Goal: Find specific page/section: Find specific page/section

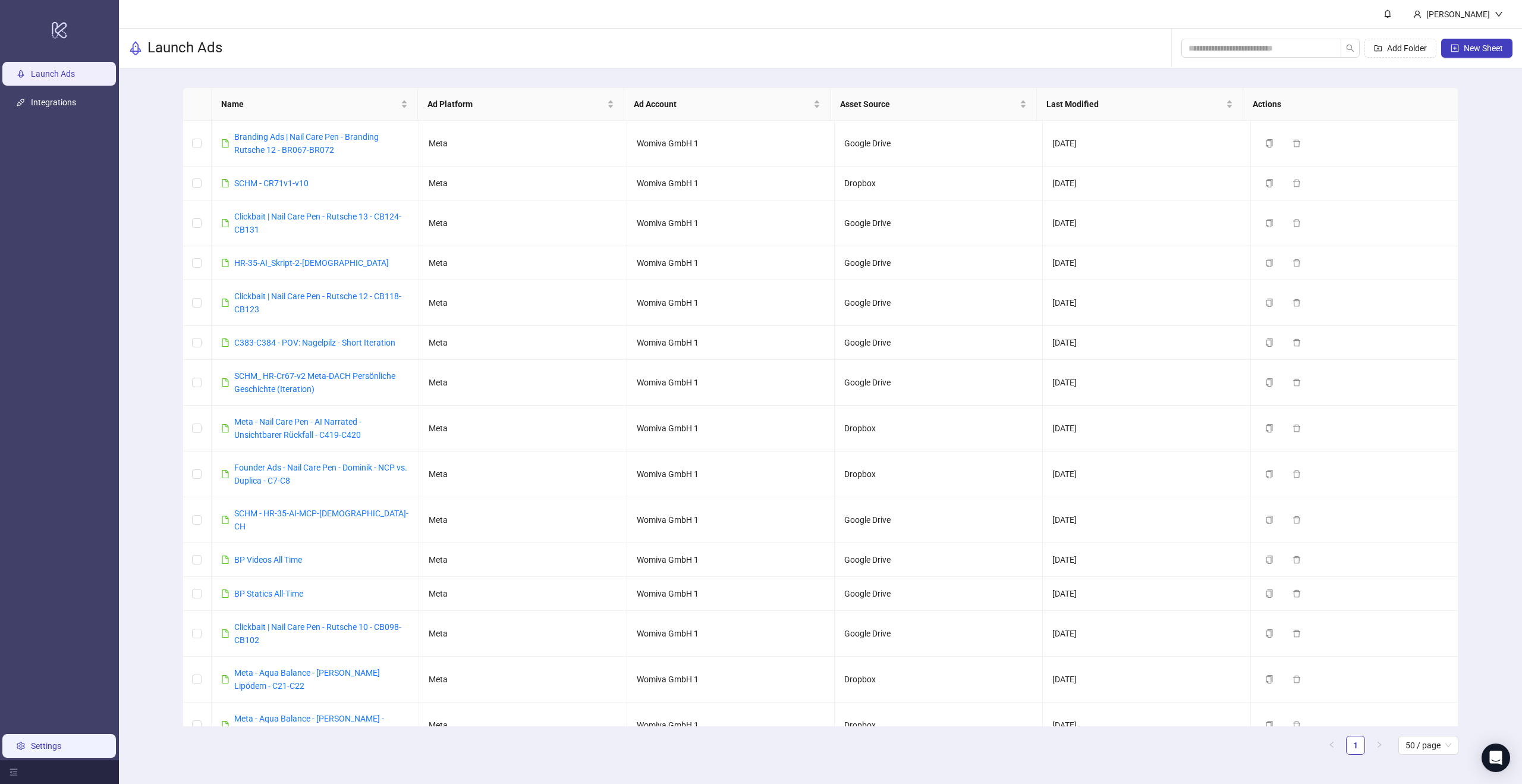
click at [50, 741] on link "Settings" at bounding box center [46, 745] width 30 height 10
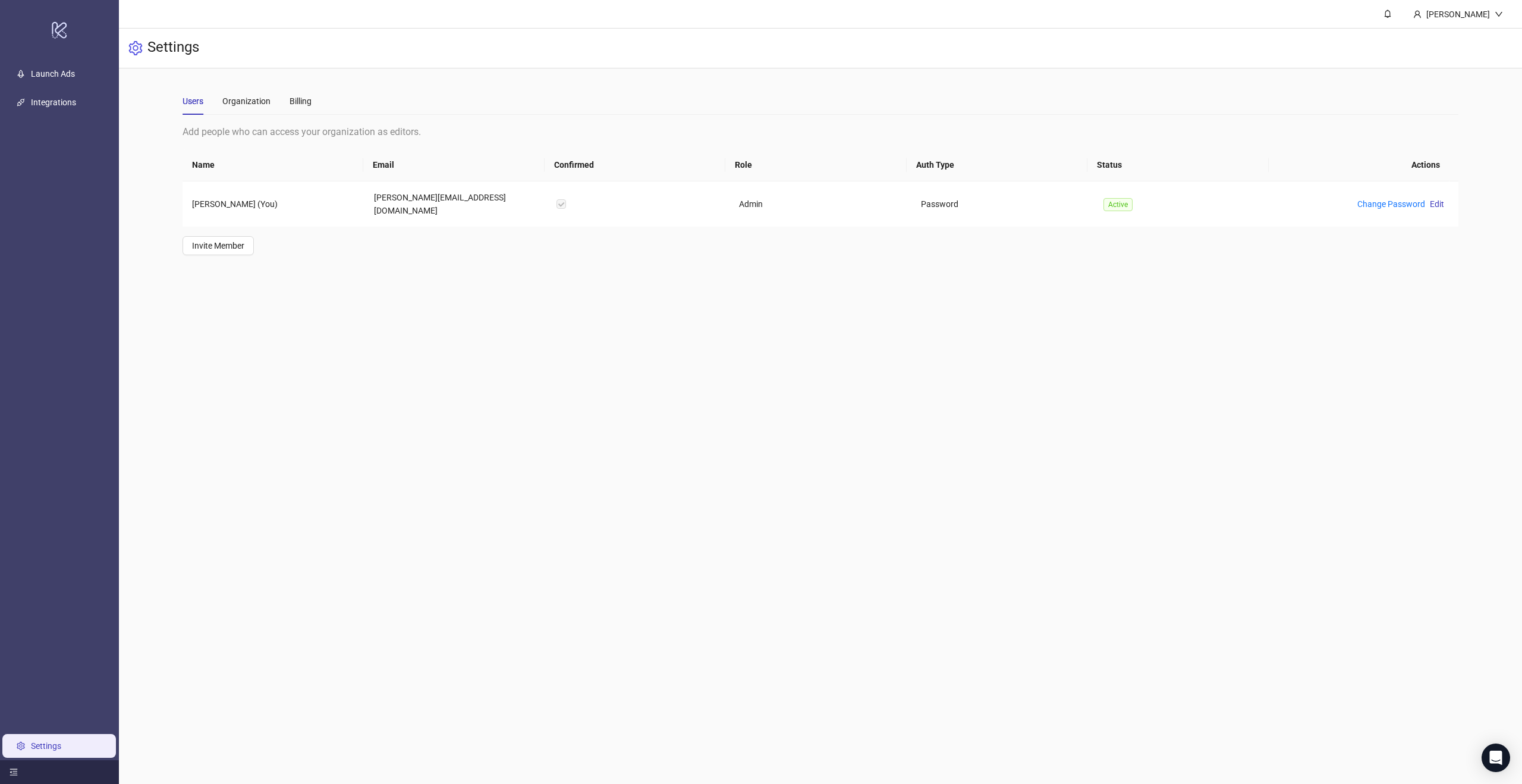
click at [11, 776] on div at bounding box center [59, 772] width 119 height 24
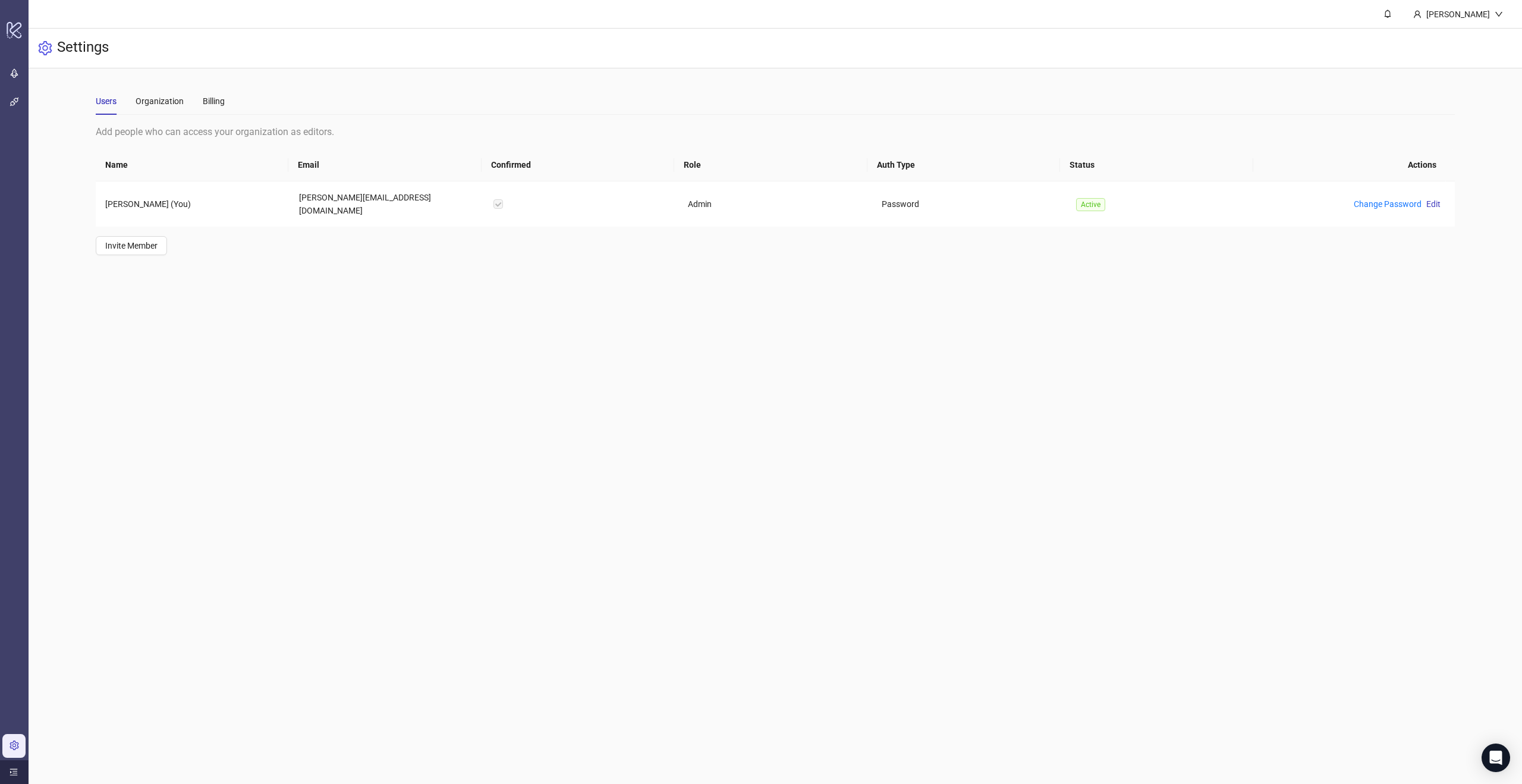
click at [11, 776] on div at bounding box center [14, 772] width 28 height 24
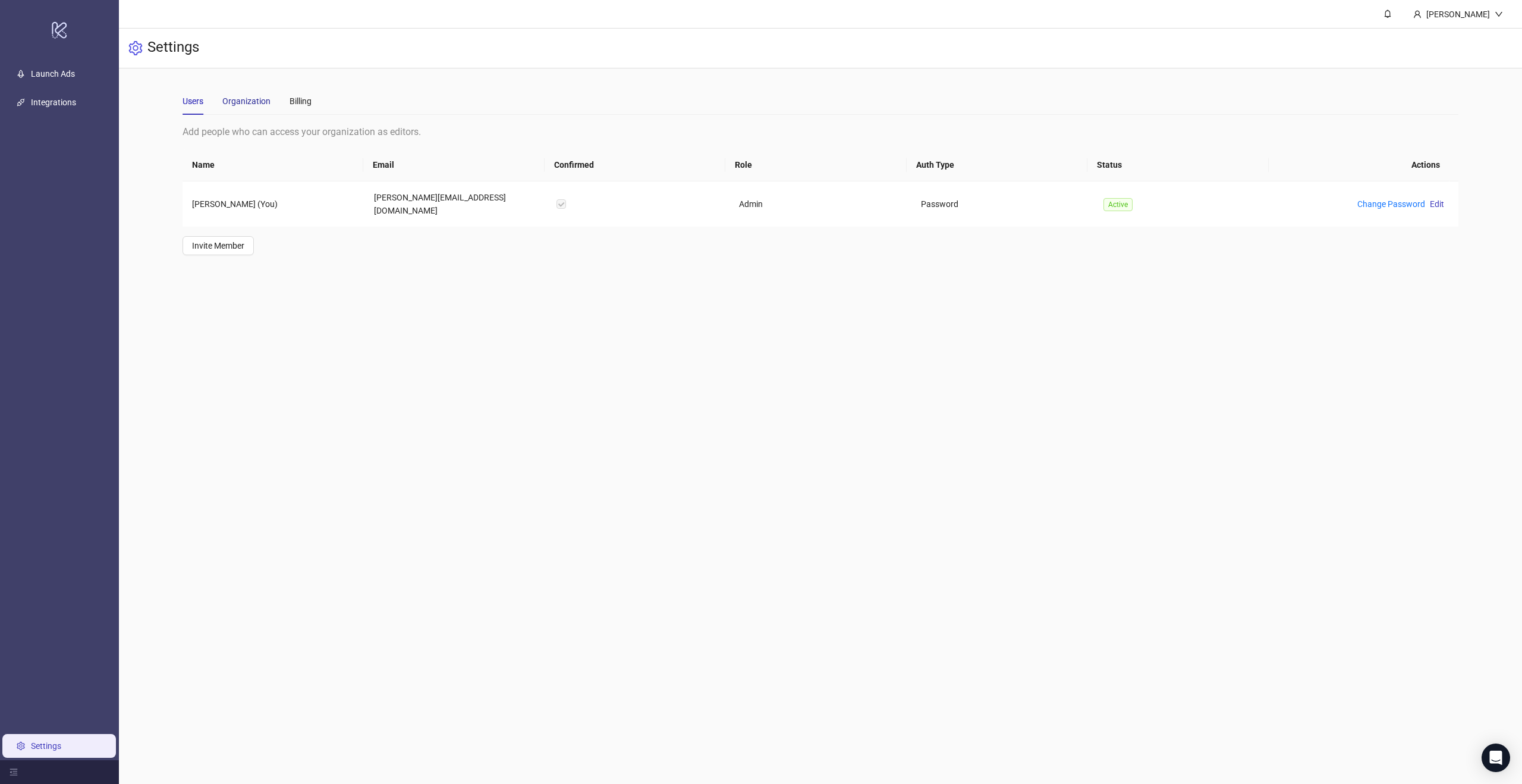
click at [252, 96] on div "Organization" at bounding box center [246, 100] width 48 height 13
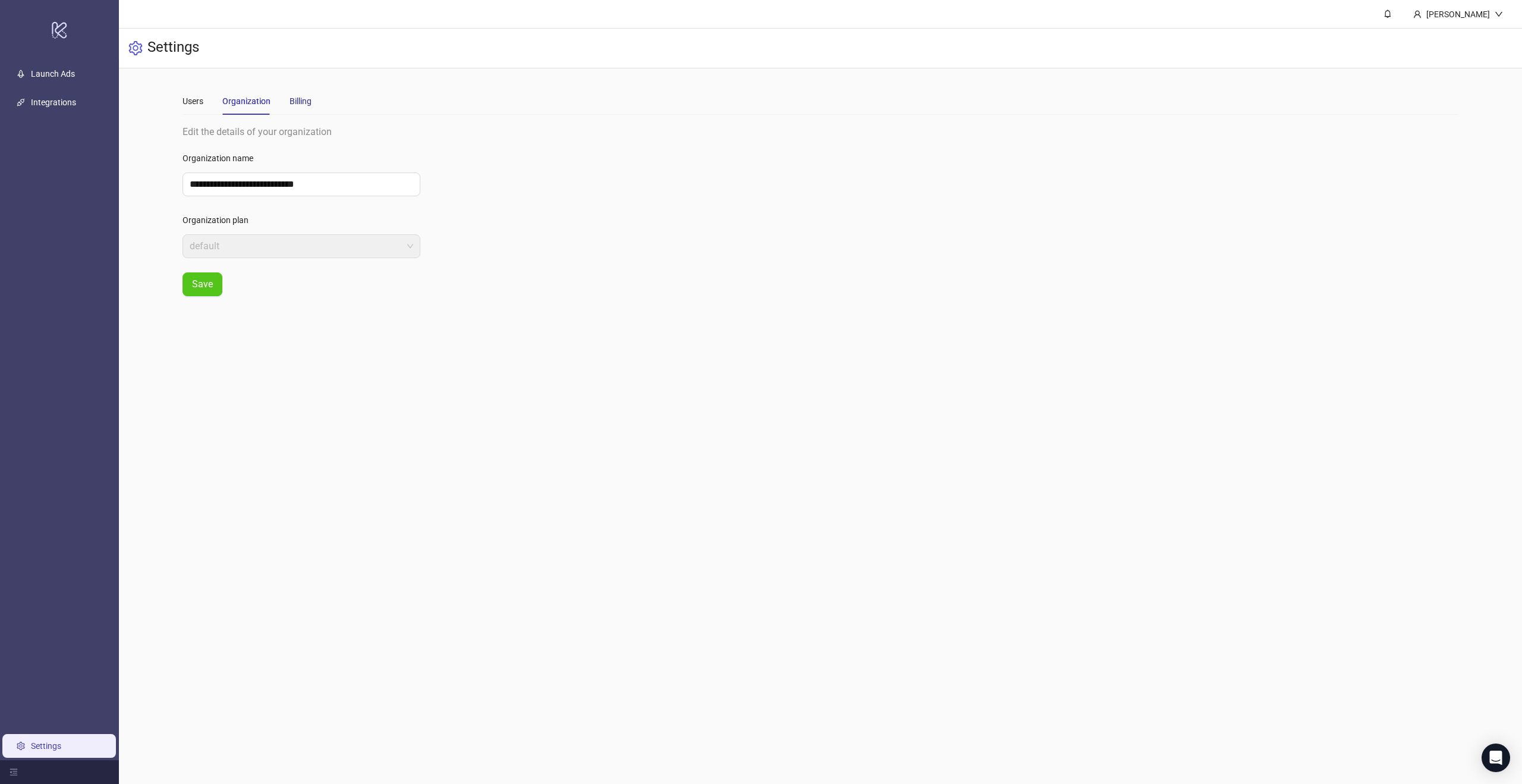
click at [306, 99] on div "Billing" at bounding box center [301, 100] width 22 height 13
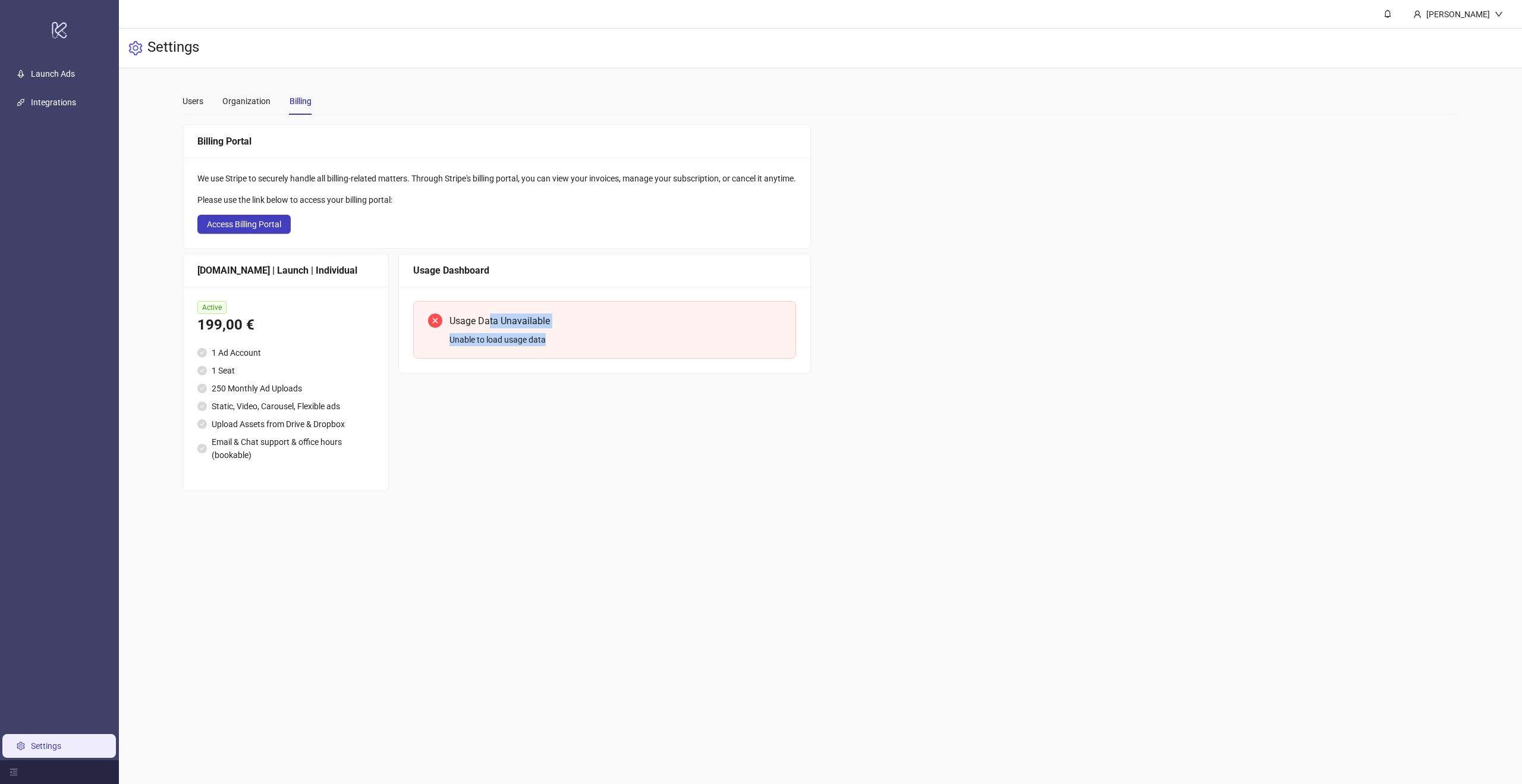
drag, startPoint x: 560, startPoint y: 337, endPoint x: 446, endPoint y: 317, distance: 115.7
click at [452, 318] on div "Usage Data Unavailable Unable to load usage data" at bounding box center [615, 330] width 332 height 33
click at [259, 103] on div "Organization" at bounding box center [246, 100] width 48 height 13
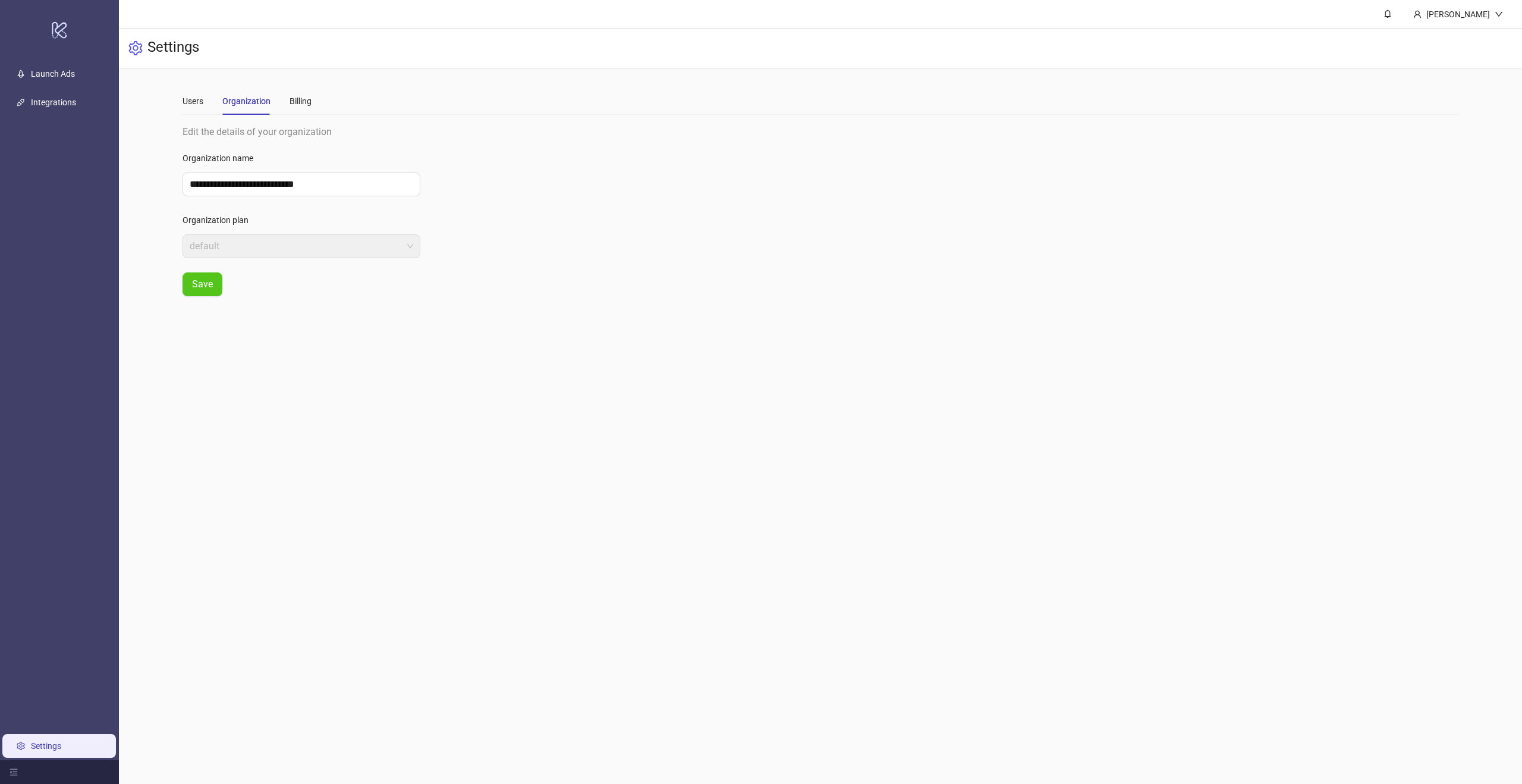
click at [207, 98] on div "Users Organization Billing" at bounding box center [246, 101] width 129 height 28
click at [192, 98] on div "Users" at bounding box center [193, 100] width 21 height 13
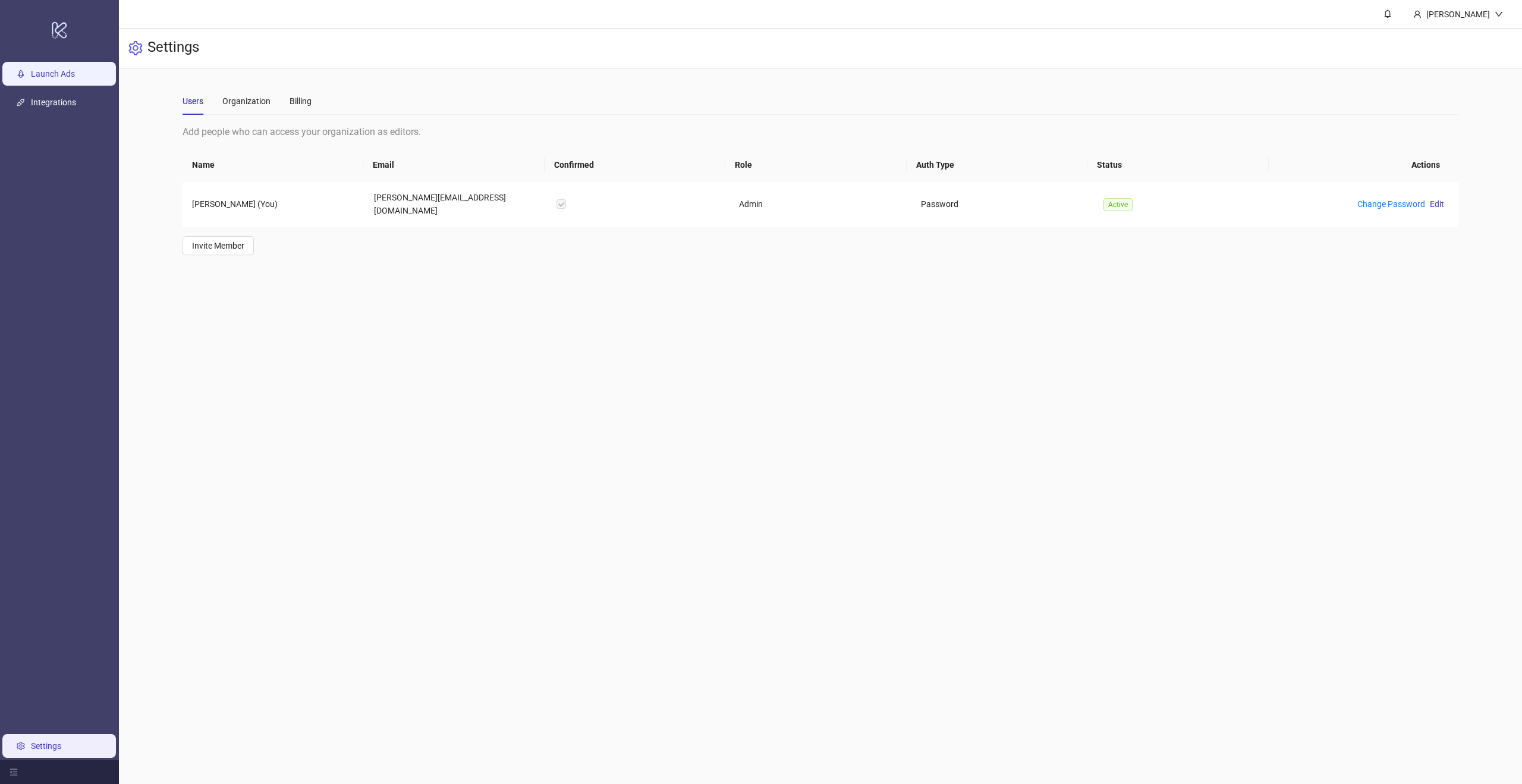
click at [67, 72] on link "Launch Ads" at bounding box center [53, 74] width 44 height 10
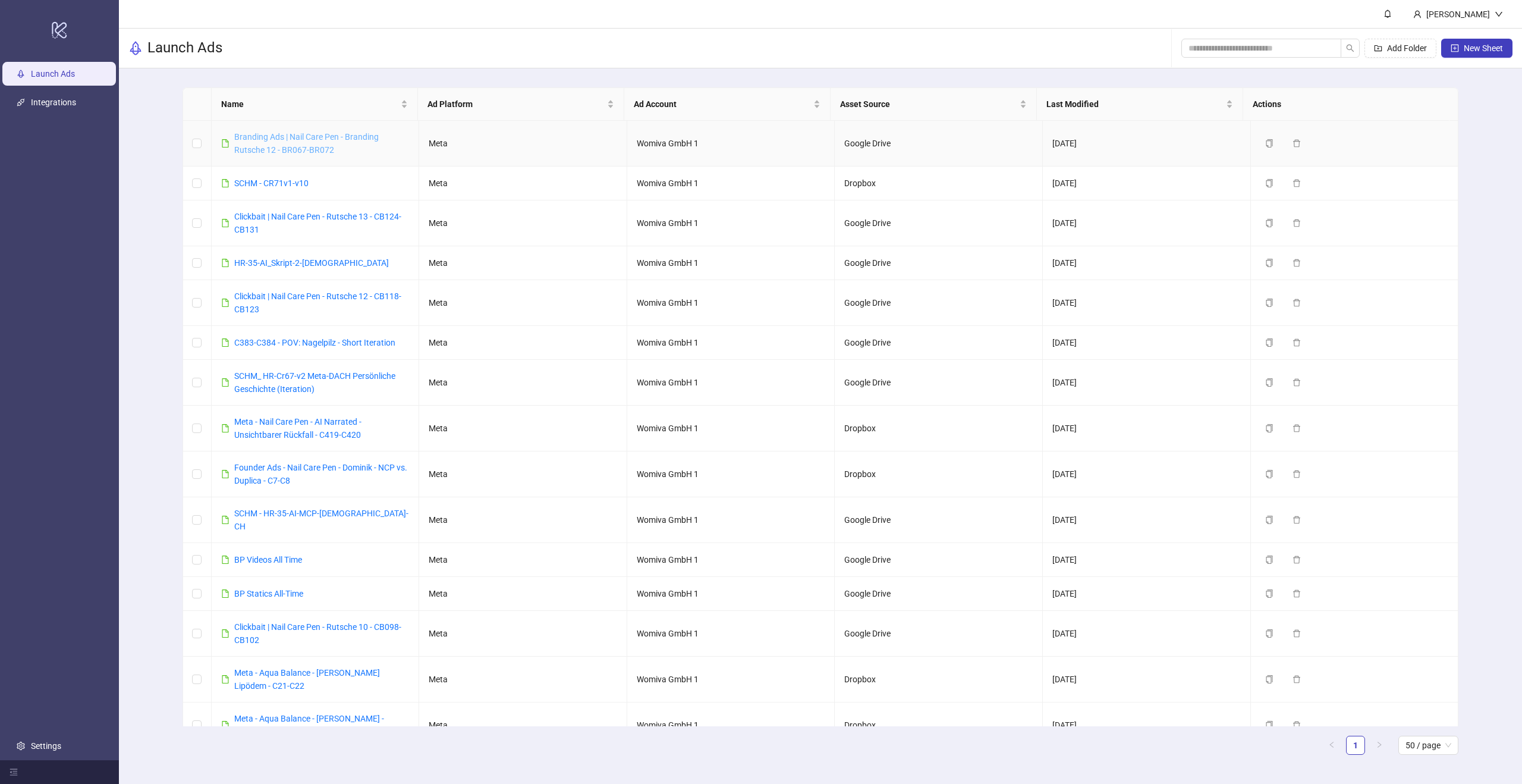
click at [308, 136] on link "Branding Ads | Nail Care Pen - Branding Rutsche 12 - BR067-BR072" at bounding box center [306, 143] width 145 height 23
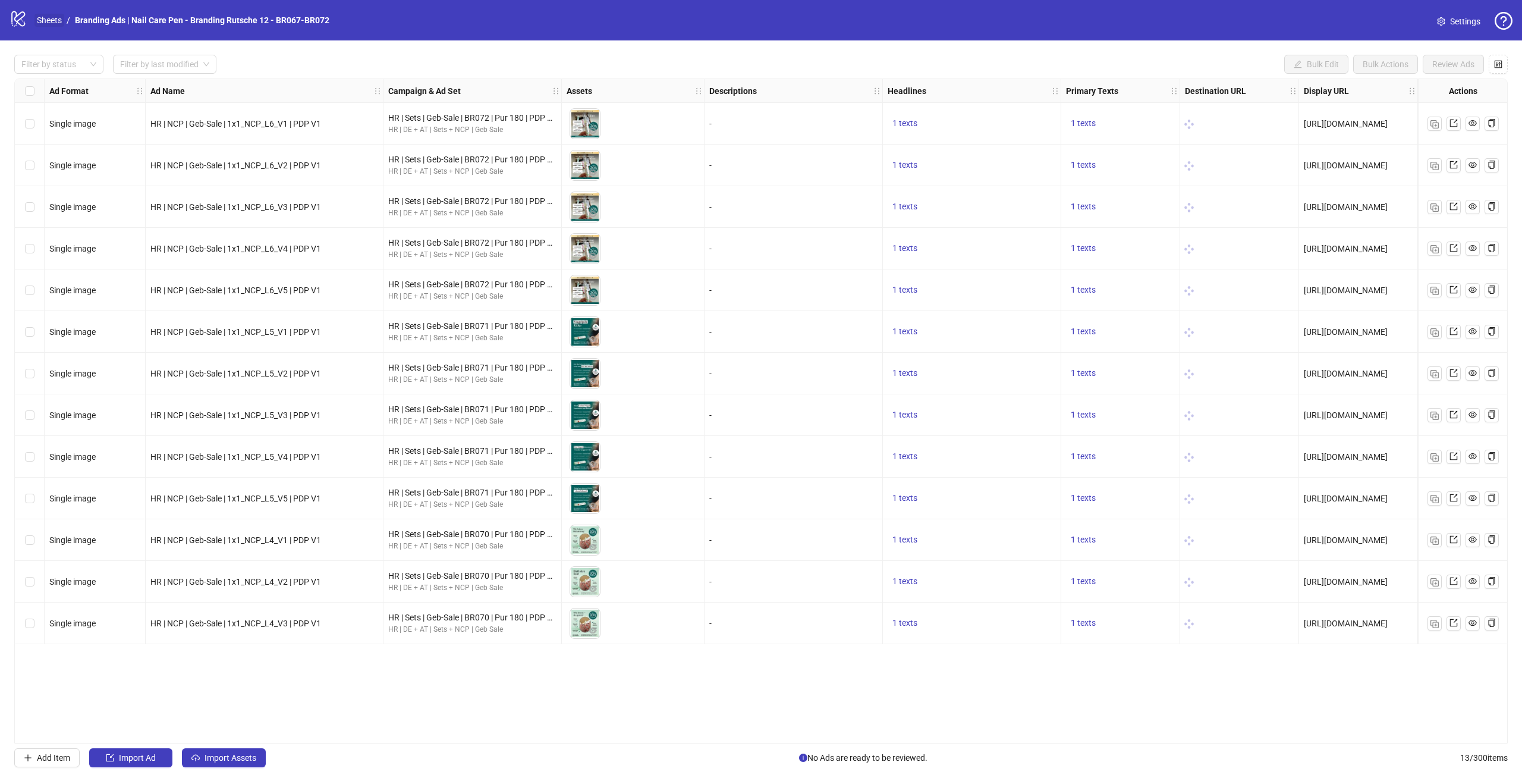
click at [59, 19] on link "Sheets" at bounding box center [49, 20] width 30 height 13
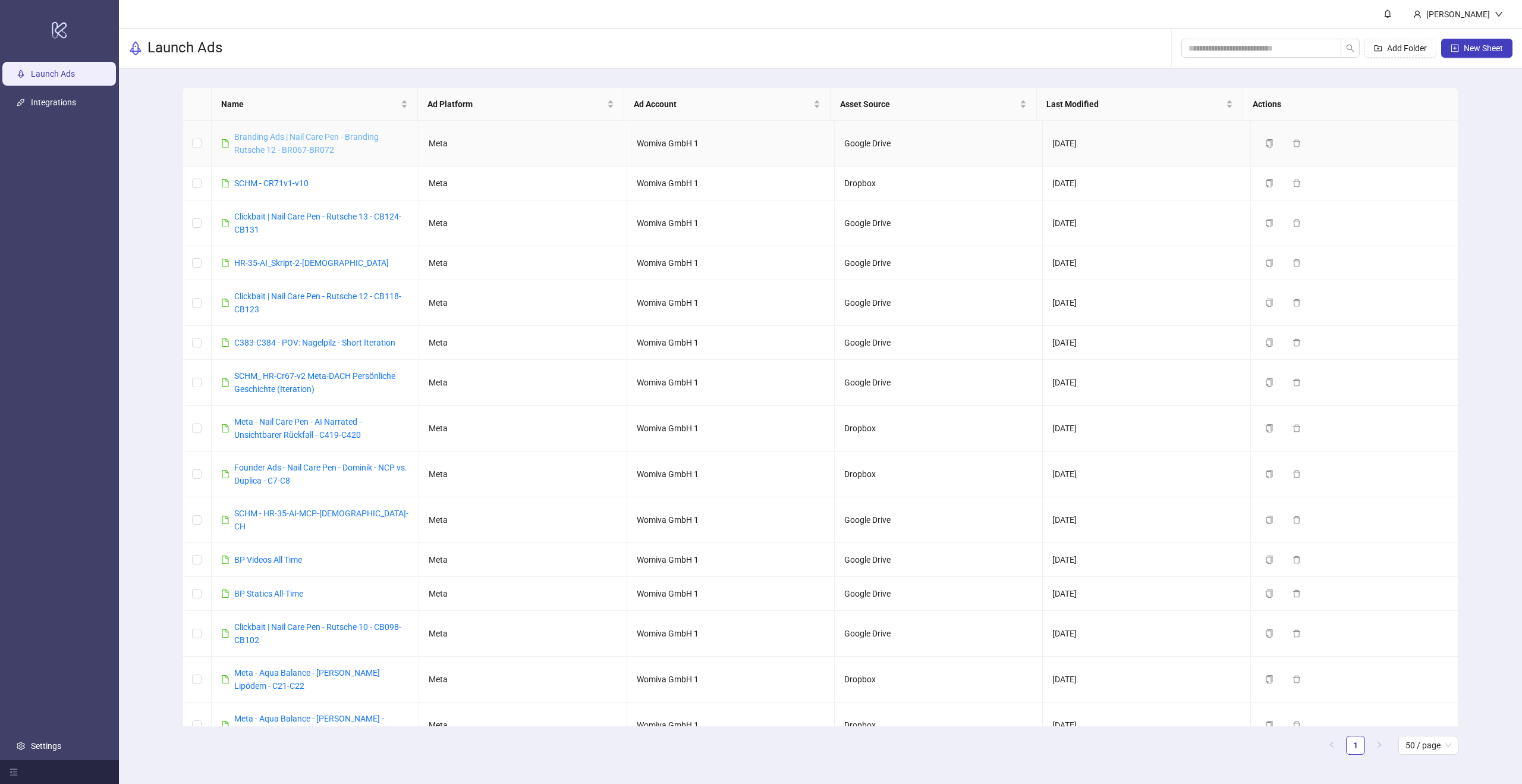
click at [319, 136] on link "Branding Ads | Nail Care Pen - Branding Rutsche 12 - BR067-BR072" at bounding box center [306, 143] width 145 height 23
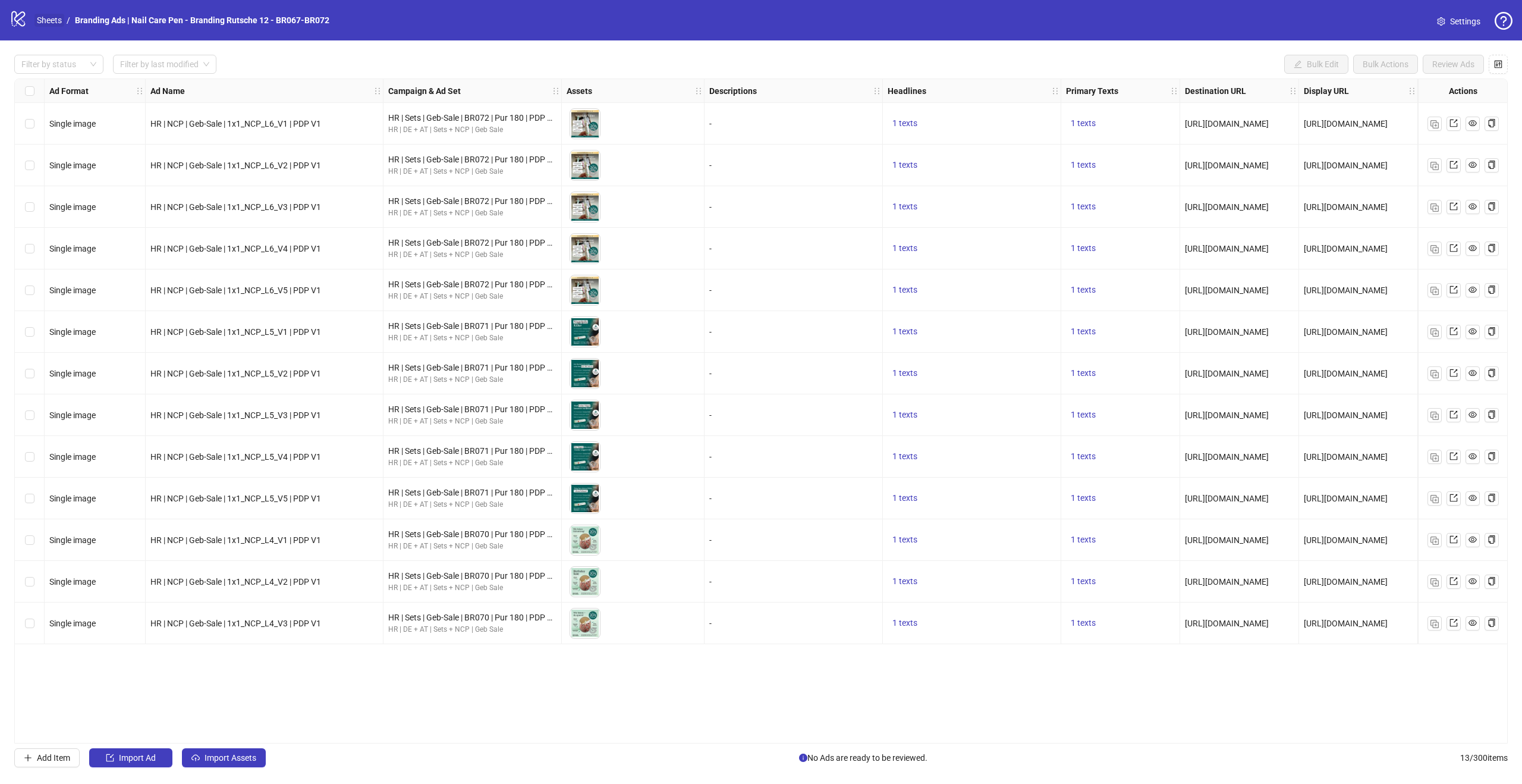
click at [55, 20] on link "Sheets" at bounding box center [49, 20] width 30 height 13
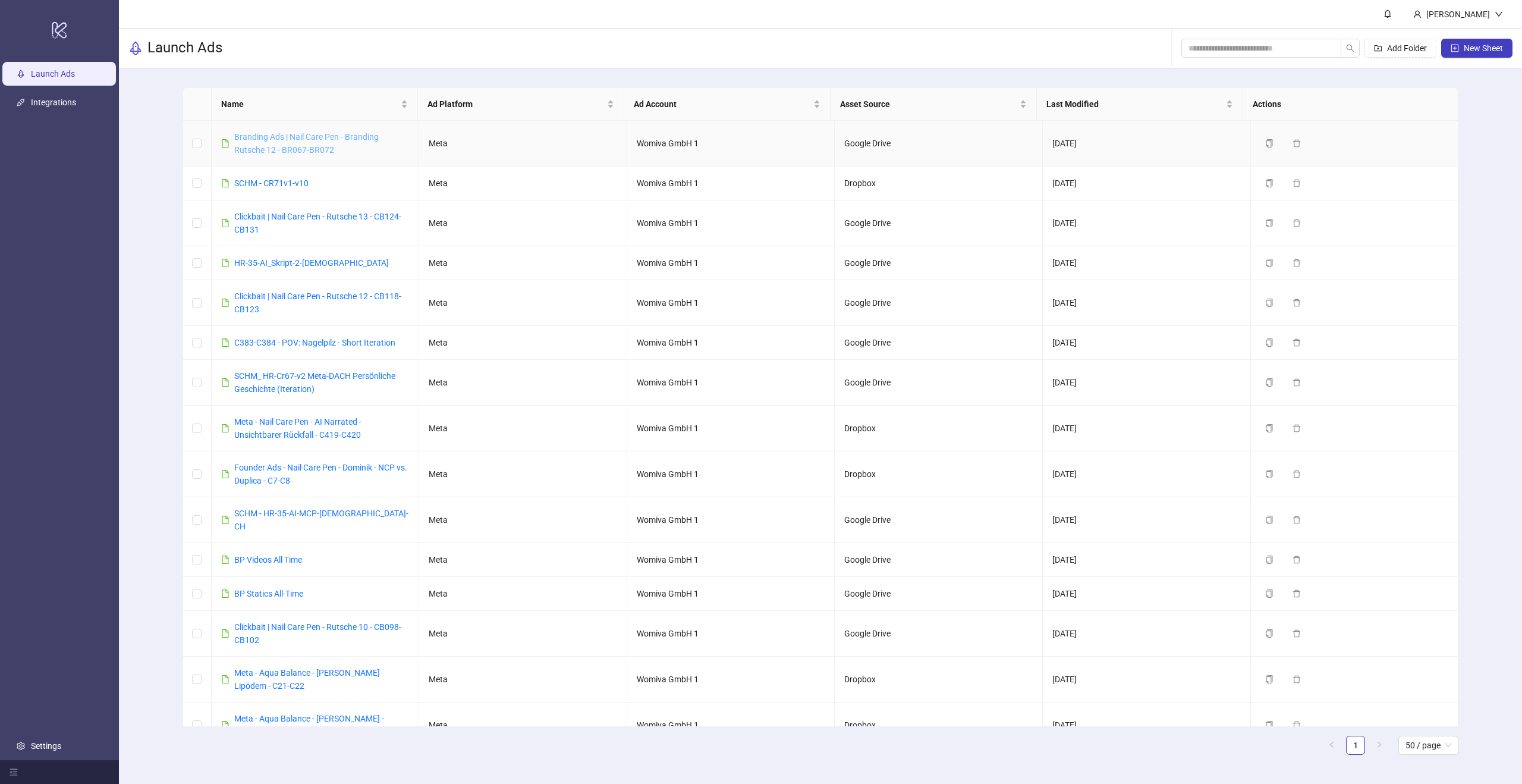
click at [311, 145] on link "Branding Ads | Nail Care Pen - Branding Rutsche 12 - BR067-BR072" at bounding box center [306, 143] width 145 height 23
click at [326, 138] on link "Branding Ads | Nail Care Pen - Branding Rutsche 12 - BR067-BR072" at bounding box center [306, 143] width 145 height 23
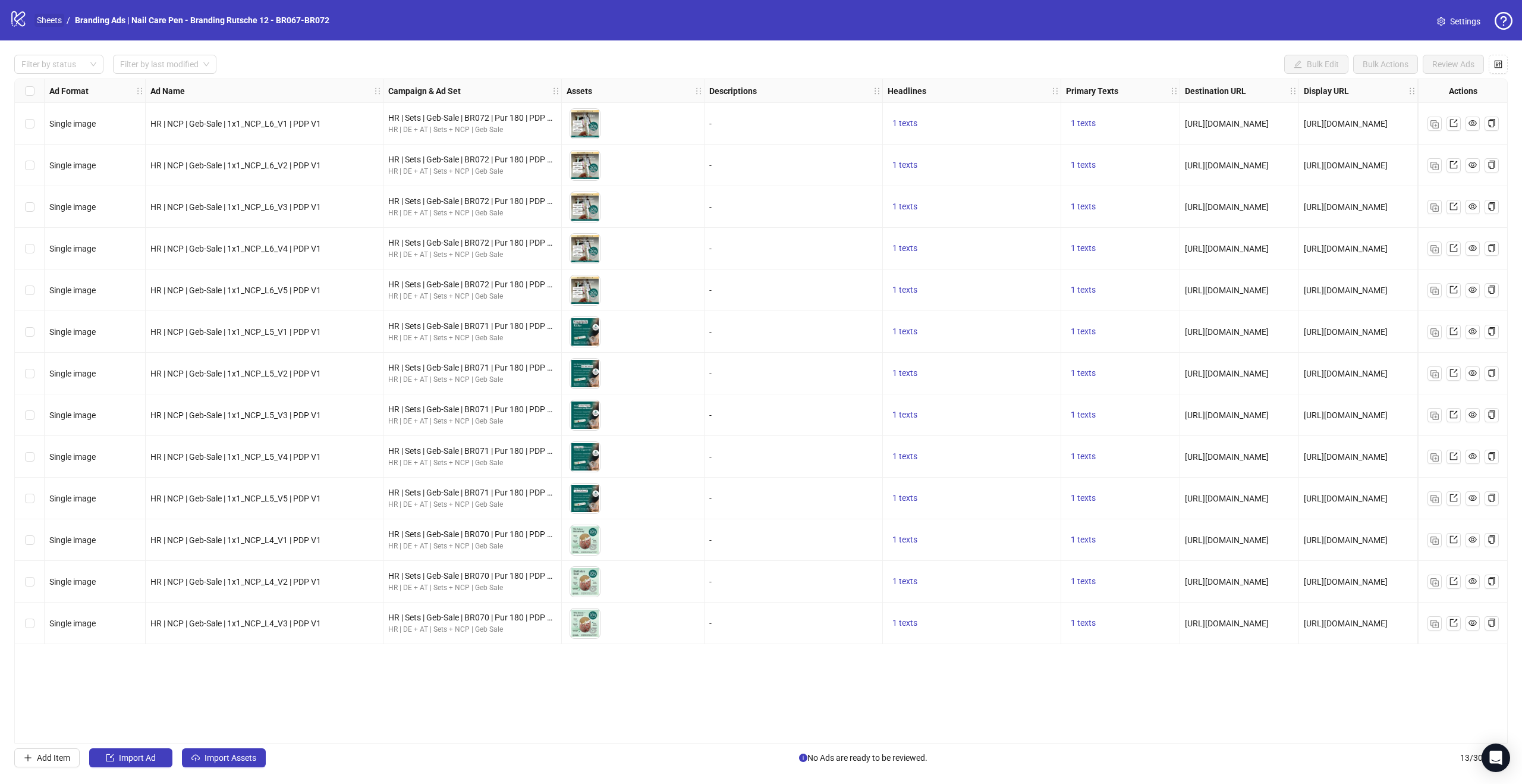
click at [41, 21] on link "Sheets" at bounding box center [49, 20] width 30 height 13
